Goal: Task Accomplishment & Management: Use online tool/utility

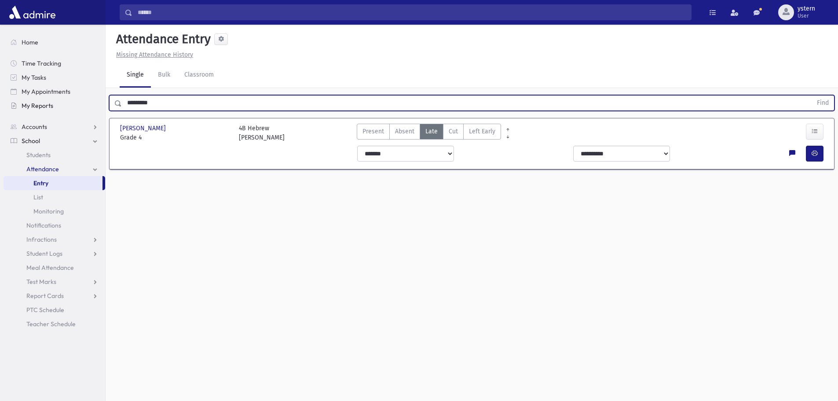
drag, startPoint x: 176, startPoint y: 106, endPoint x: 86, endPoint y: 106, distance: 90.2
click at [86, 106] on div "Search Results All Accounts" at bounding box center [419, 210] width 838 height 420
click at [811, 95] on button "Find" at bounding box center [822, 102] width 22 height 15
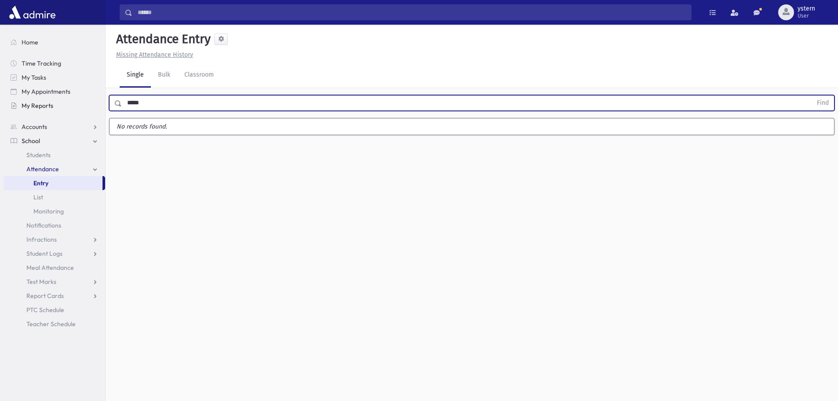
click at [811, 95] on button "Find" at bounding box center [822, 102] width 22 height 15
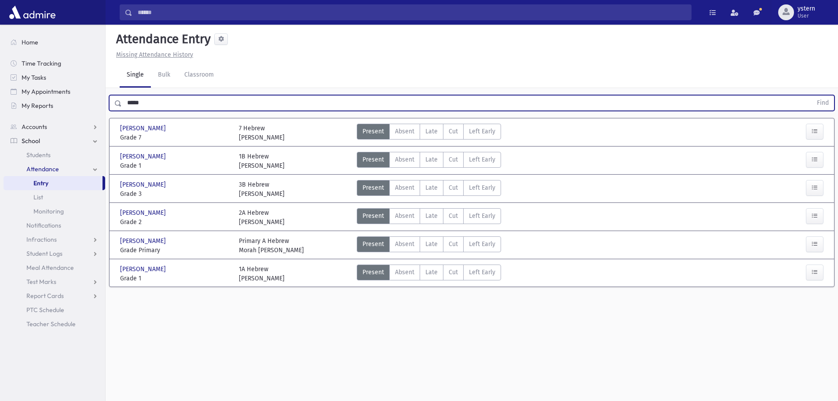
drag, startPoint x: 146, startPoint y: 103, endPoint x: 106, endPoint y: 104, distance: 39.6
click at [106, 104] on div "***** Find" at bounding box center [472, 101] width 732 height 26
type input "*****"
click at [811, 95] on button "Find" at bounding box center [822, 102] width 22 height 15
click at [809, 192] on button "button" at bounding box center [815, 188] width 18 height 16
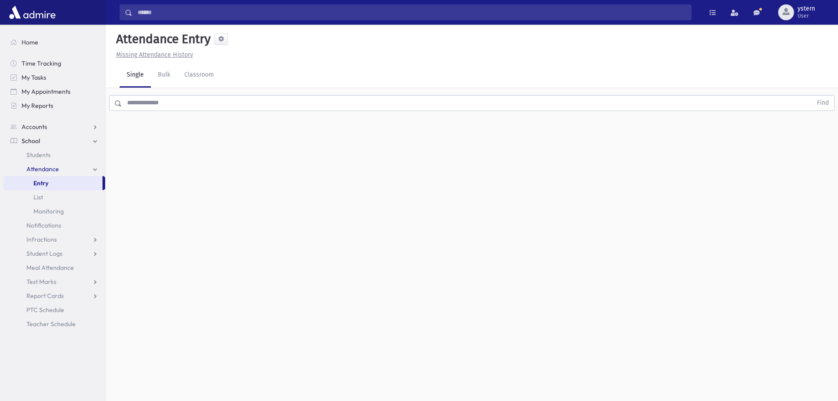
click at [165, 106] on input "text" at bounding box center [467, 103] width 690 height 16
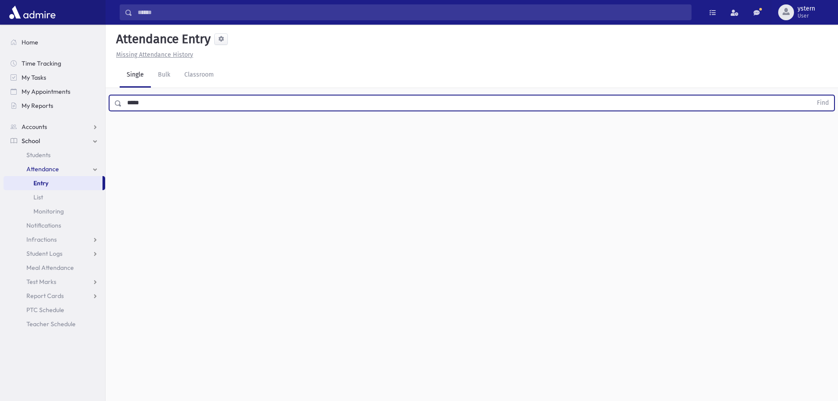
click at [811, 95] on button "Find" at bounding box center [822, 102] width 22 height 15
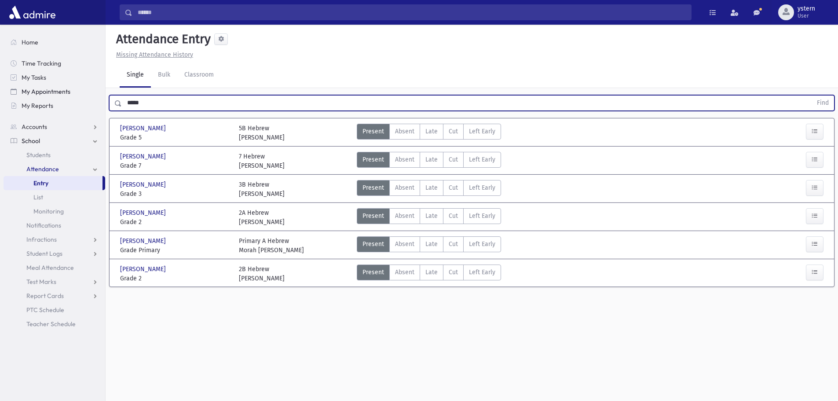
drag, startPoint x: 146, startPoint y: 99, endPoint x: 97, endPoint y: 98, distance: 49.7
click at [97, 98] on div "Search Results All Accounts" at bounding box center [419, 210] width 838 height 420
type input "*"
click at [811, 95] on button "Find" at bounding box center [822, 102] width 22 height 15
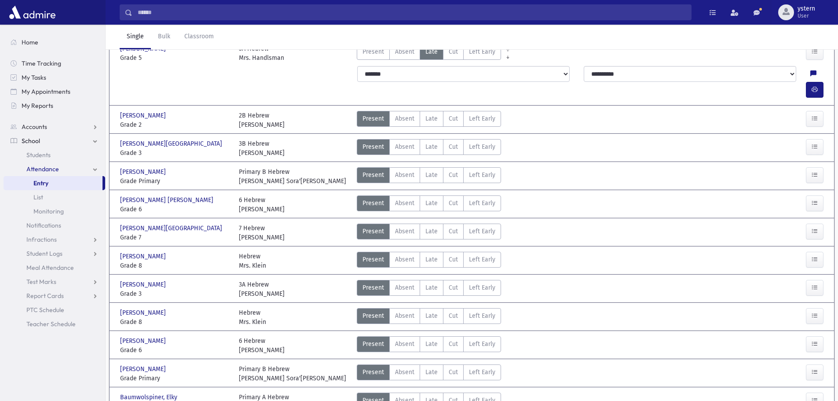
scroll to position [371, 0]
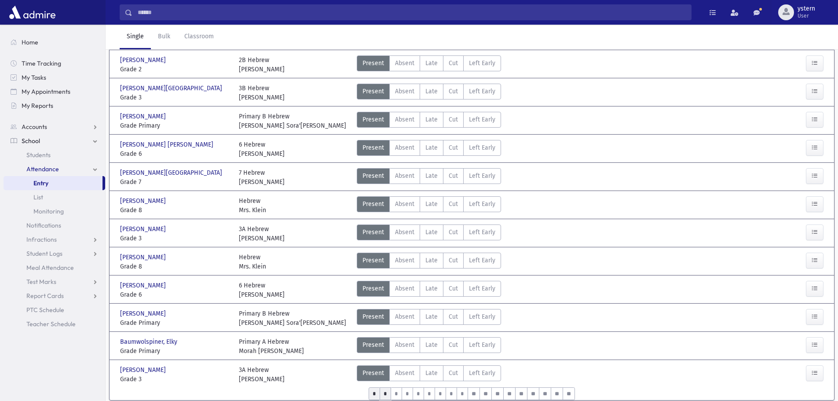
click at [380, 387] on input "*" at bounding box center [385, 393] width 11 height 13
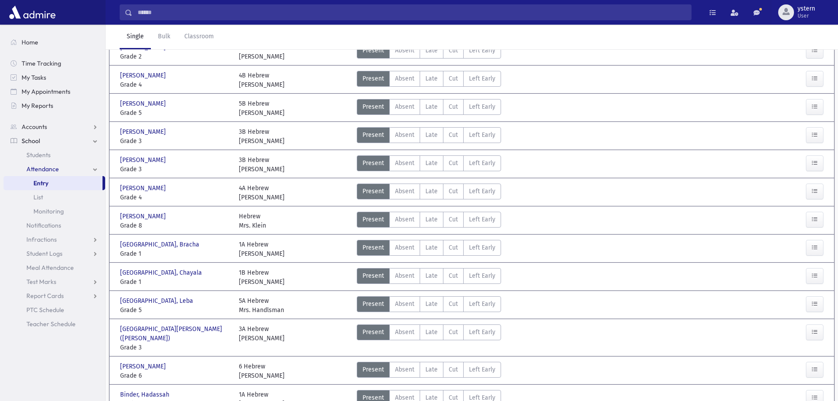
scroll to position [308, 0]
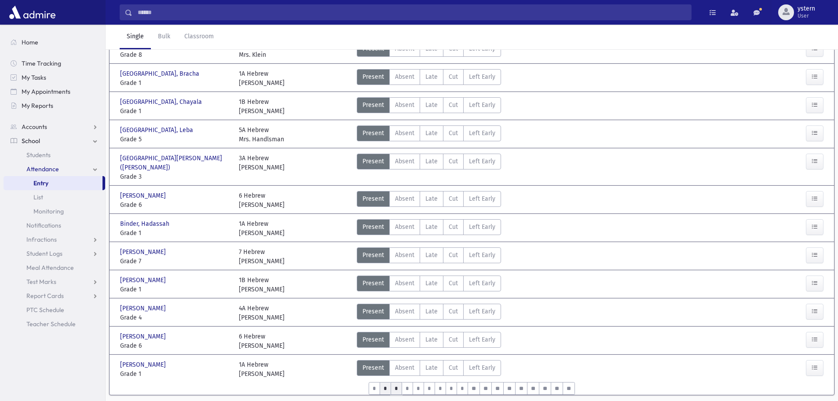
click at [392, 382] on input "*" at bounding box center [396, 388] width 11 height 13
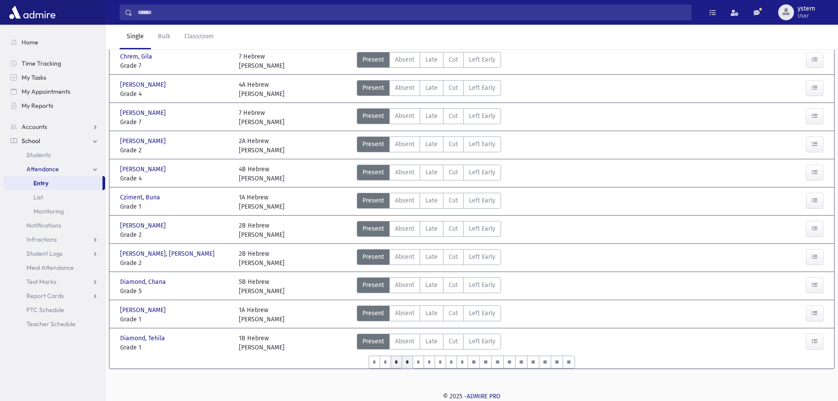
click at [402, 366] on input "*" at bounding box center [407, 361] width 11 height 13
click at [414, 363] on input "*" at bounding box center [418, 361] width 11 height 13
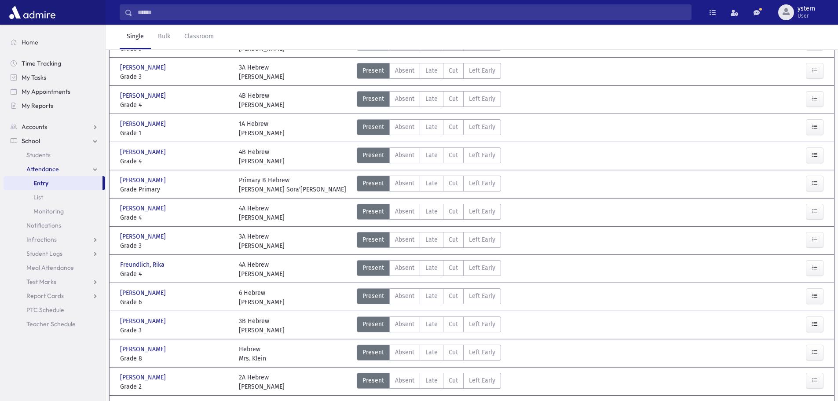
scroll to position [325, 0]
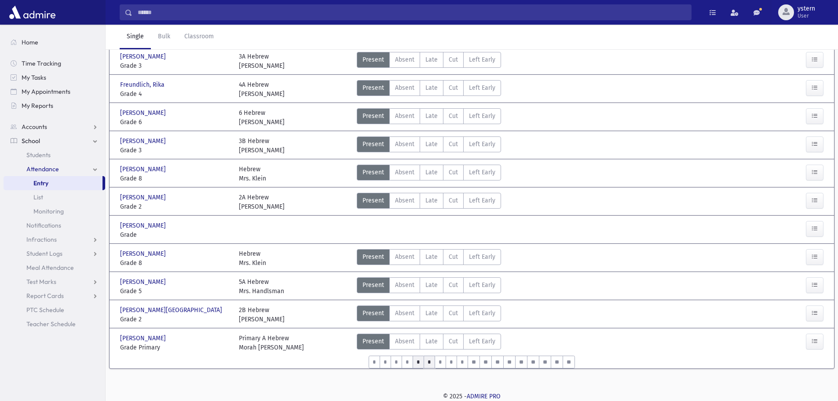
click at [424, 362] on input "*" at bounding box center [429, 361] width 11 height 13
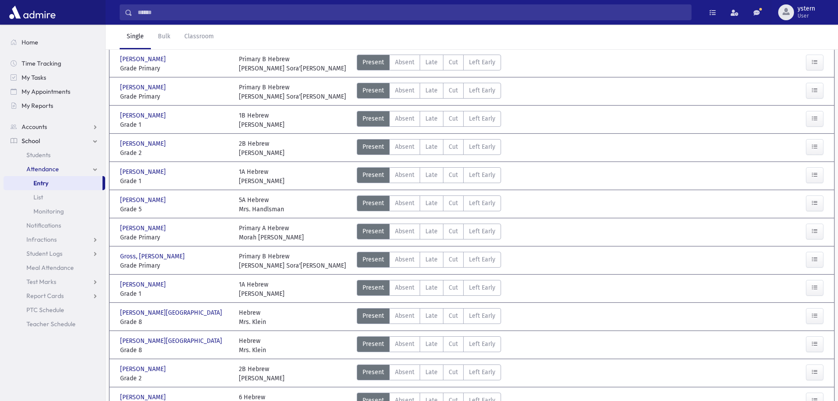
scroll to position [0, 0]
